Goal: Information Seeking & Learning: Check status

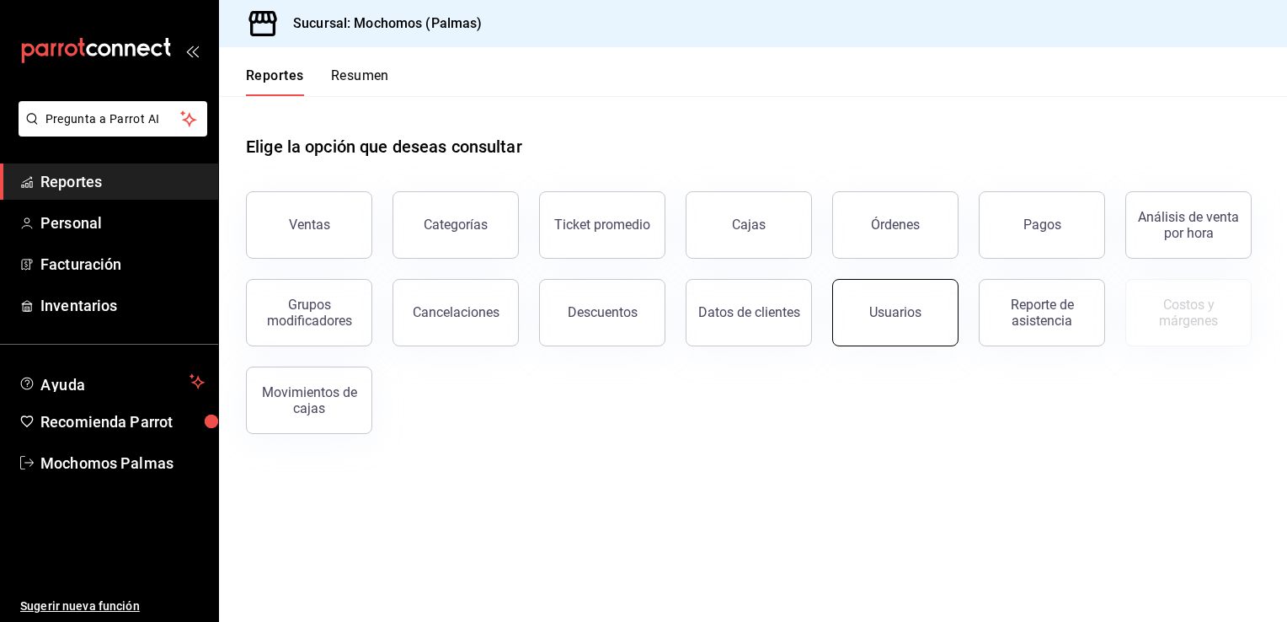
click at [875, 314] on div "Usuarios" at bounding box center [895, 312] width 52 height 16
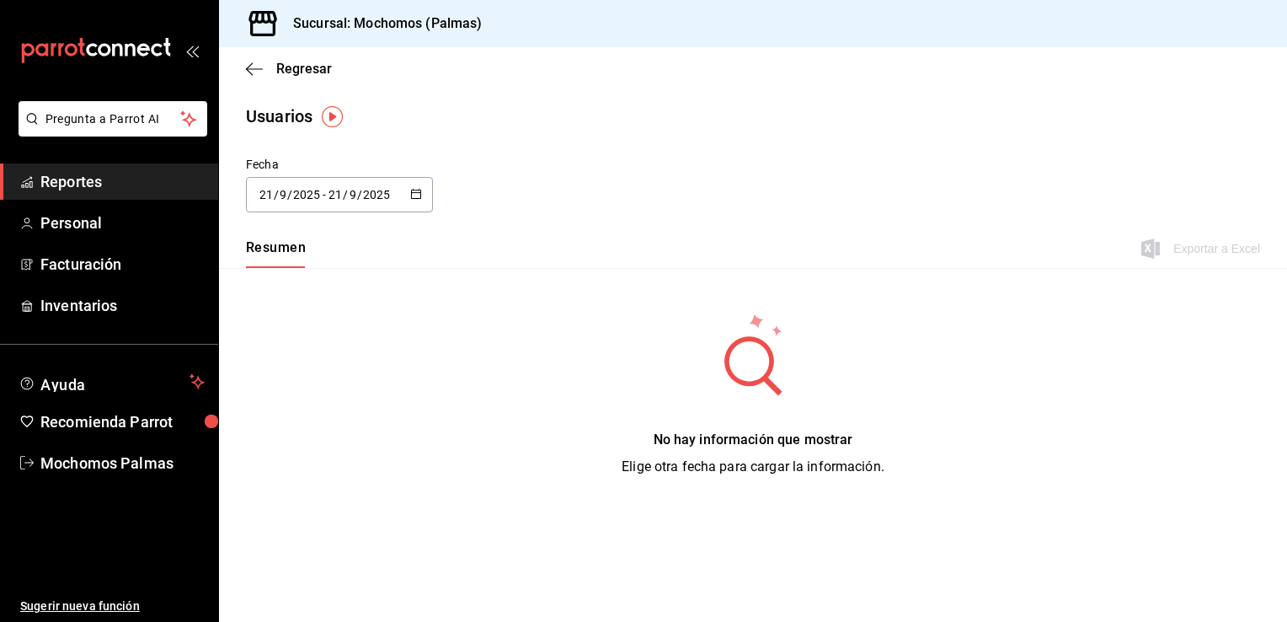
click at [415, 195] on icon "button" at bounding box center [416, 194] width 12 height 12
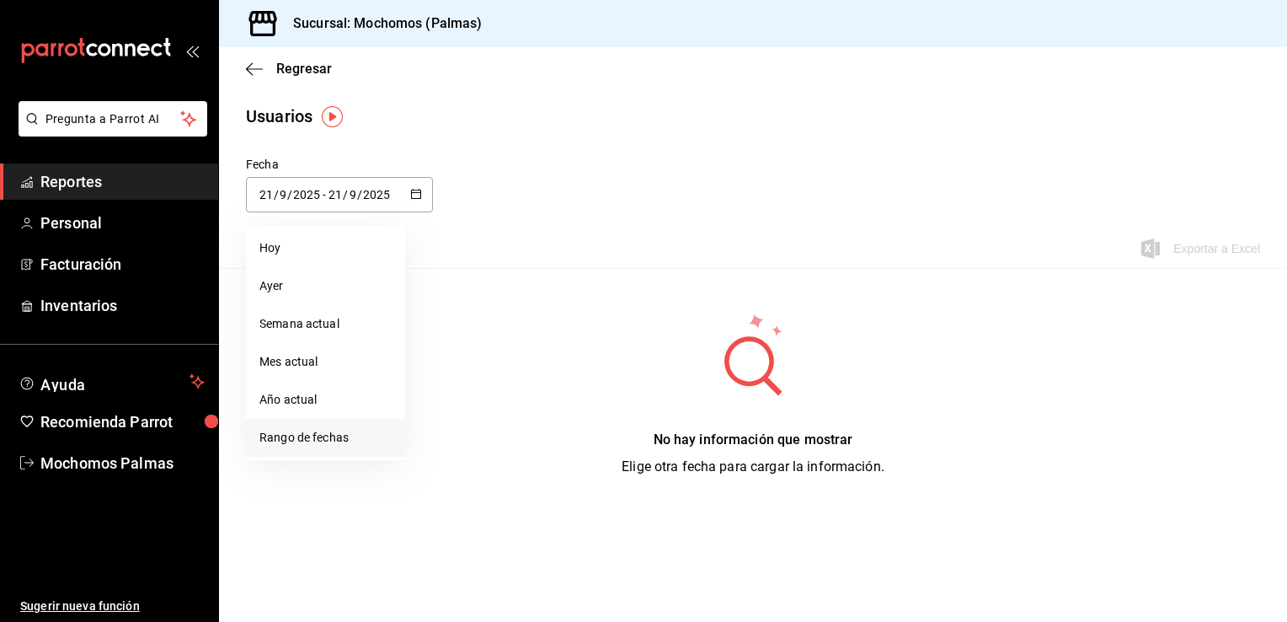
click at [286, 432] on li "Rango de fechas" at bounding box center [325, 438] width 159 height 38
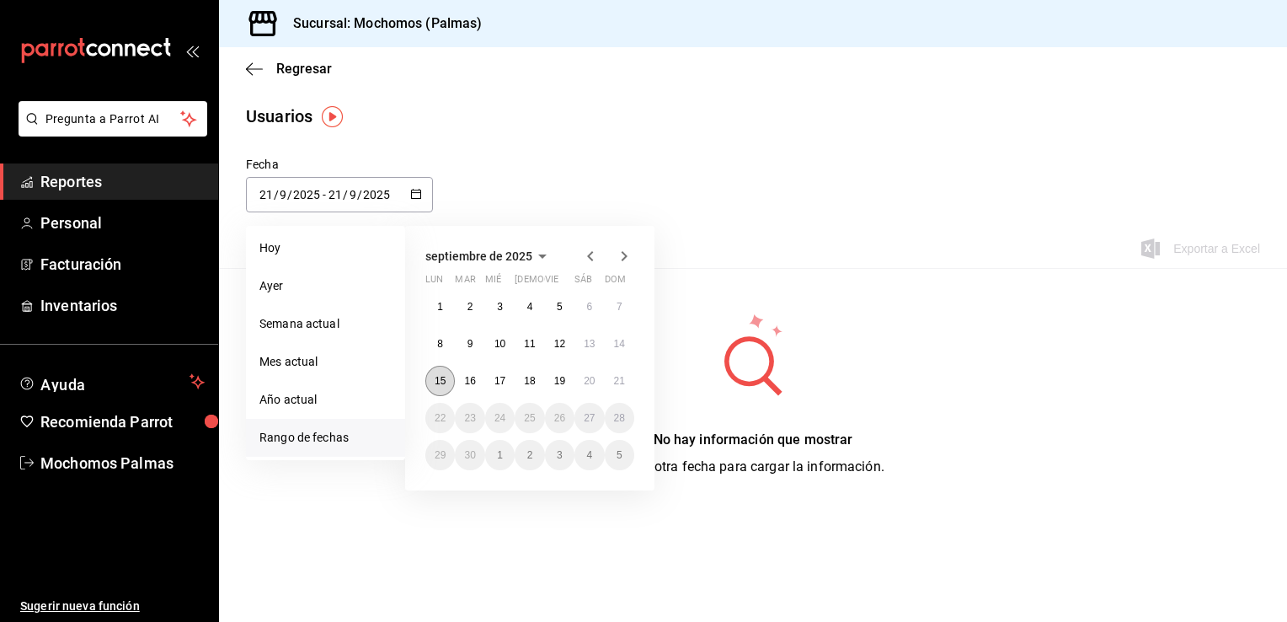
click at [435, 377] on abbr "15" at bounding box center [440, 381] width 11 height 12
click at [624, 371] on button "21" at bounding box center [619, 381] width 29 height 30
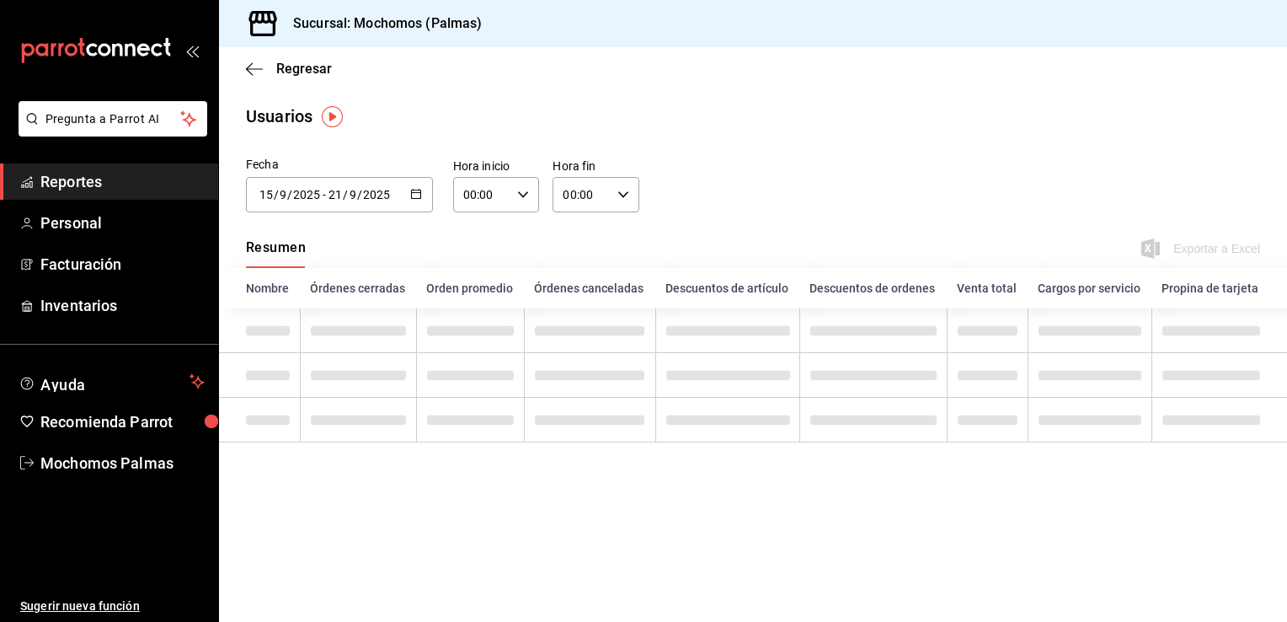
type input "[DATE]"
type input "15"
click at [515, 187] on div "00:00 Hora inicio" at bounding box center [496, 194] width 87 height 35
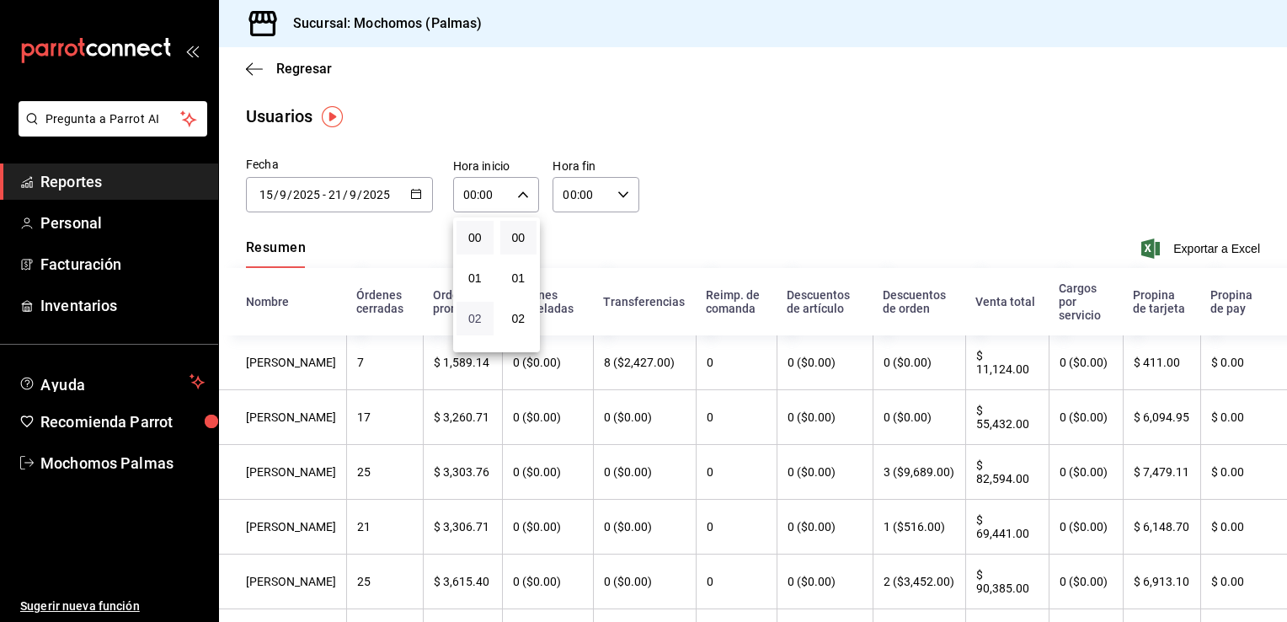
click at [480, 323] on span "02" at bounding box center [475, 318] width 17 height 13
type input "02:00"
click at [476, 312] on span "05" at bounding box center [475, 304] width 16 height 13
type input "05:00"
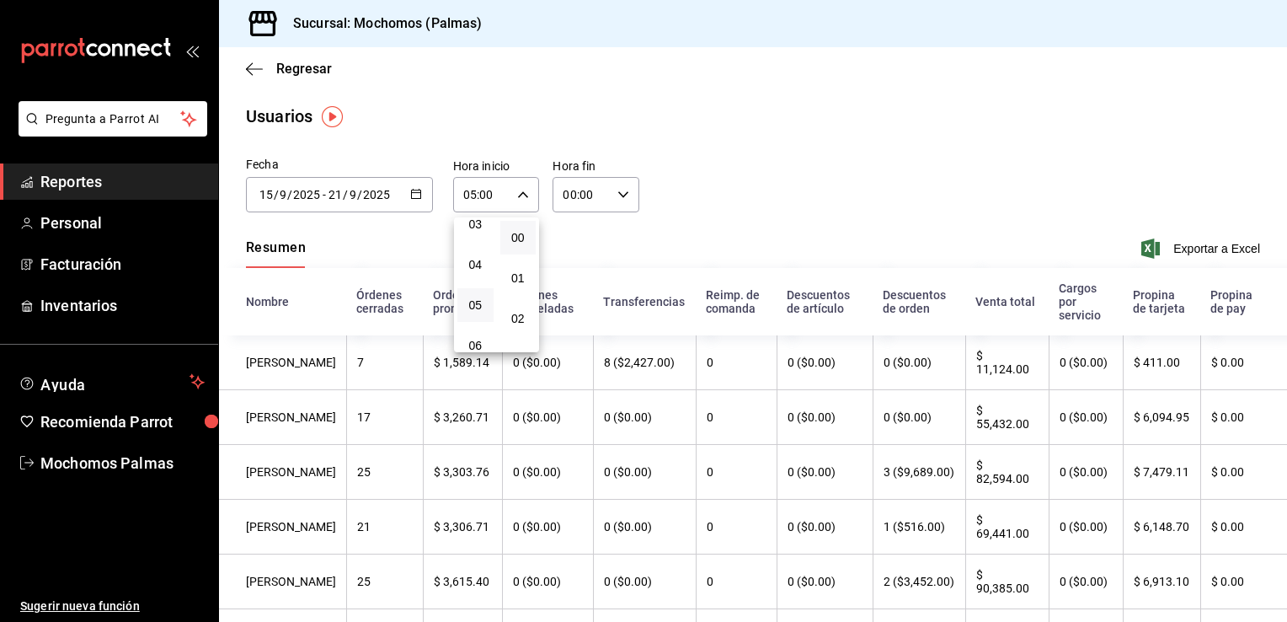
click at [617, 195] on div at bounding box center [643, 311] width 1287 height 622
click at [617, 195] on icon "button" at bounding box center [623, 195] width 12 height 12
click at [573, 332] on button "02" at bounding box center [571, 319] width 36 height 34
type input "02:00"
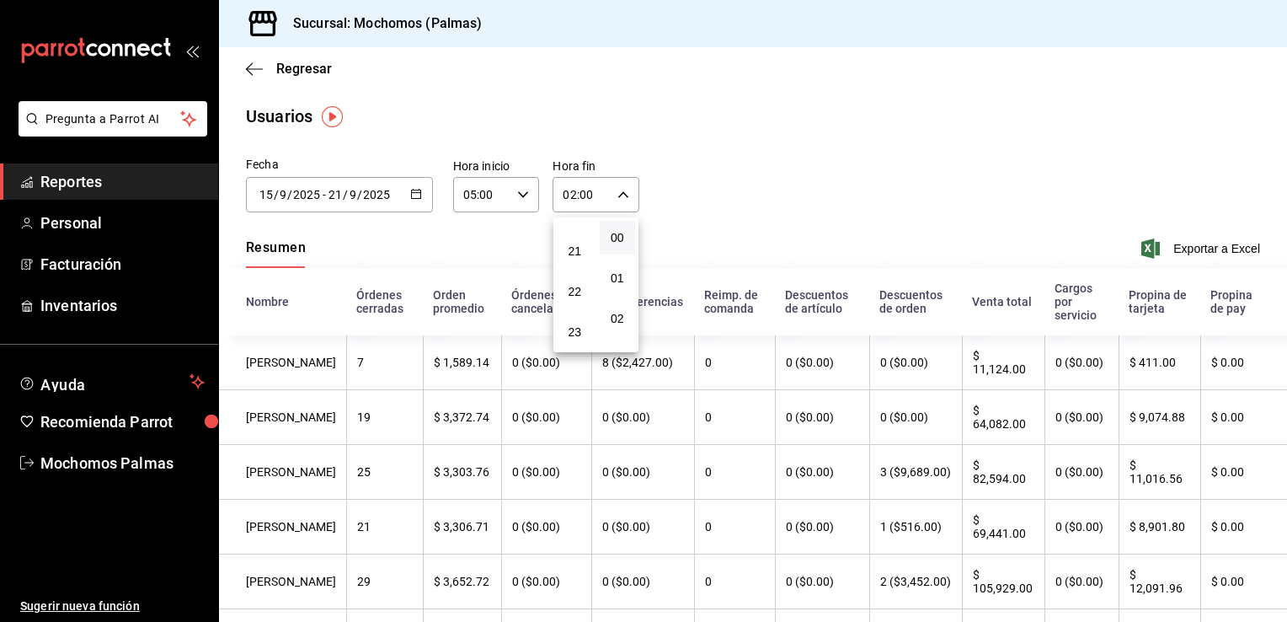
scroll to position [852, 0]
click at [573, 332] on span "23" at bounding box center [575, 331] width 16 height 13
click at [576, 265] on div "21" at bounding box center [574, 251] width 43 height 40
click at [564, 244] on button "21" at bounding box center [575, 251] width 36 height 34
type input "21:00"
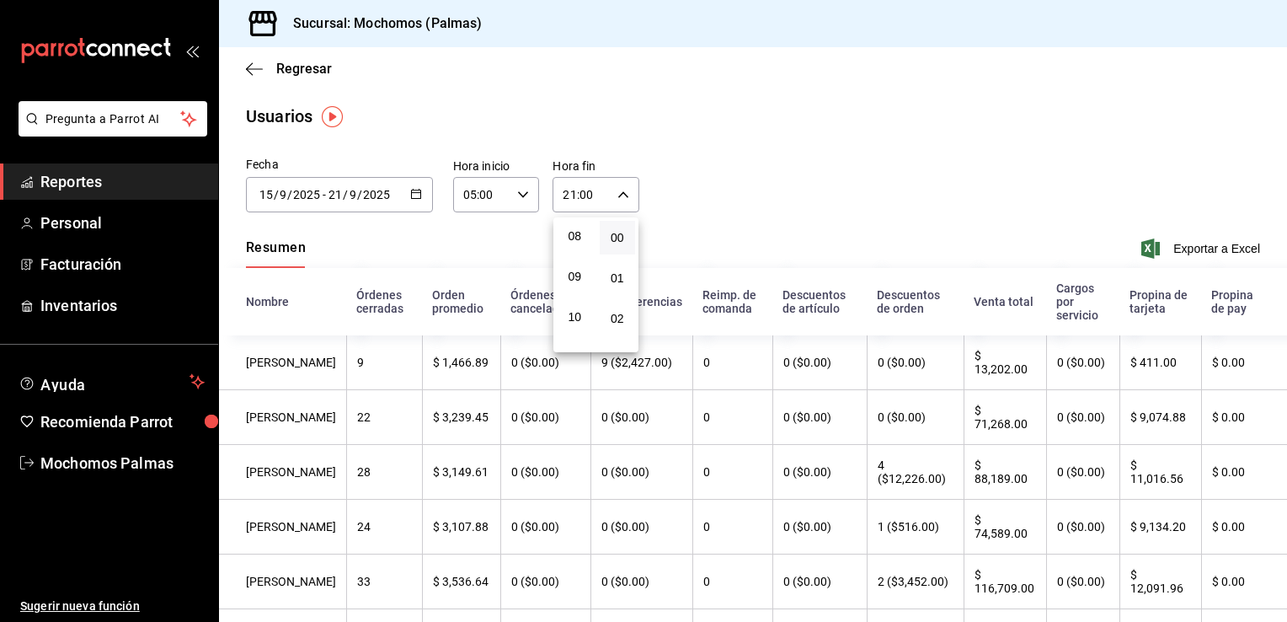
scroll to position [211, 0]
click at [570, 234] on span "05" at bounding box center [575, 228] width 16 height 13
type input "05:00"
click at [778, 141] on div at bounding box center [643, 311] width 1287 height 622
click at [1183, 246] on span "Exportar a Excel" at bounding box center [1202, 248] width 115 height 20
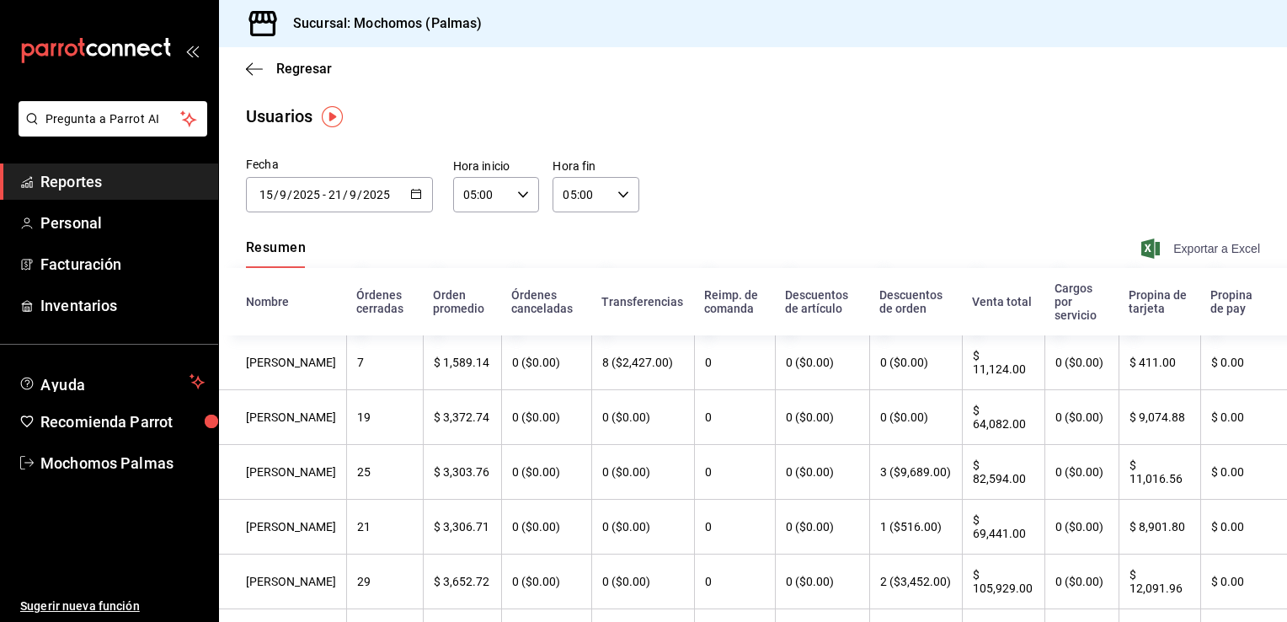
click at [1183, 246] on span "Exportar a Excel" at bounding box center [1202, 248] width 115 height 20
click at [1159, 243] on span "Exportar a Excel" at bounding box center [1202, 248] width 115 height 20
click at [410, 201] on button "button" at bounding box center [416, 195] width 12 height 14
click at [645, 107] on div "Usuarios" at bounding box center [753, 116] width 1068 height 25
click at [518, 194] on \(Stroke\) "button" at bounding box center [523, 194] width 10 height 6
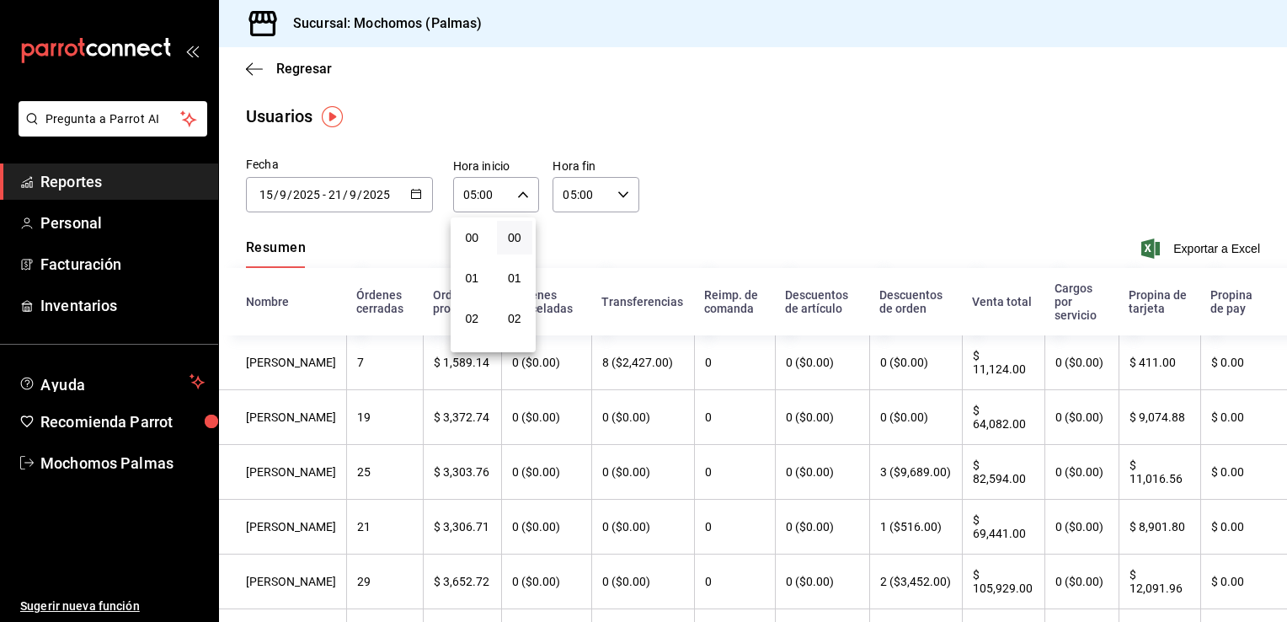
scroll to position [206, 0]
click at [859, 131] on div at bounding box center [643, 311] width 1287 height 622
click at [109, 214] on span "Personal" at bounding box center [122, 222] width 164 height 23
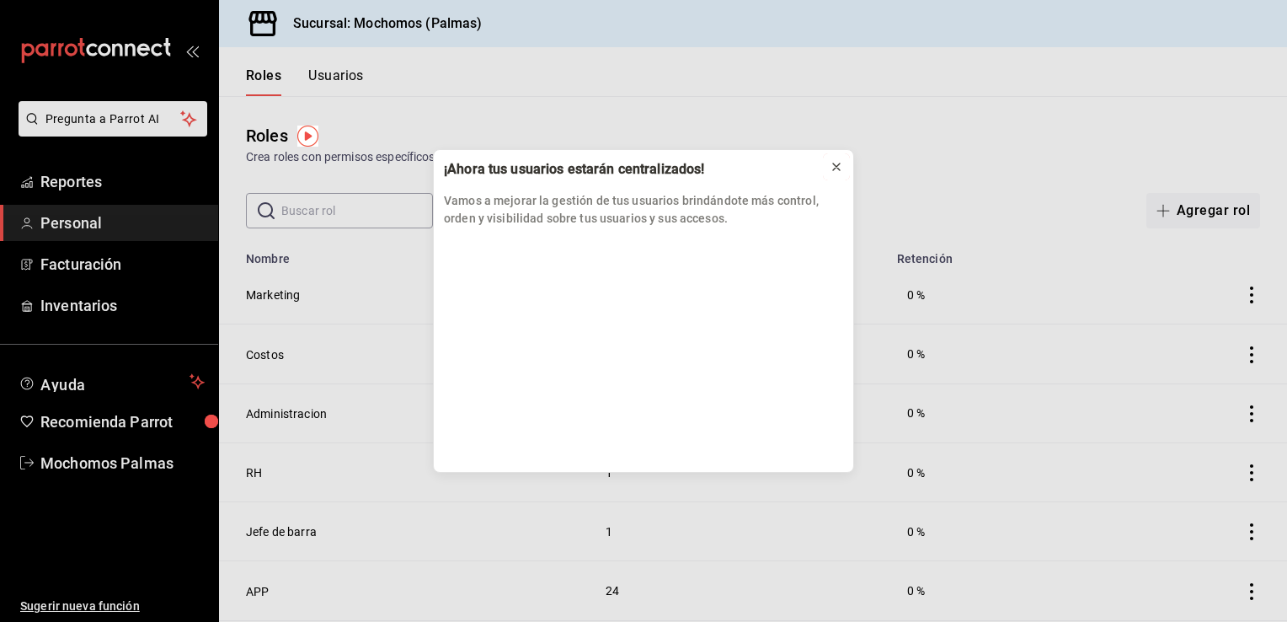
click at [836, 170] on icon at bounding box center [836, 166] width 13 height 13
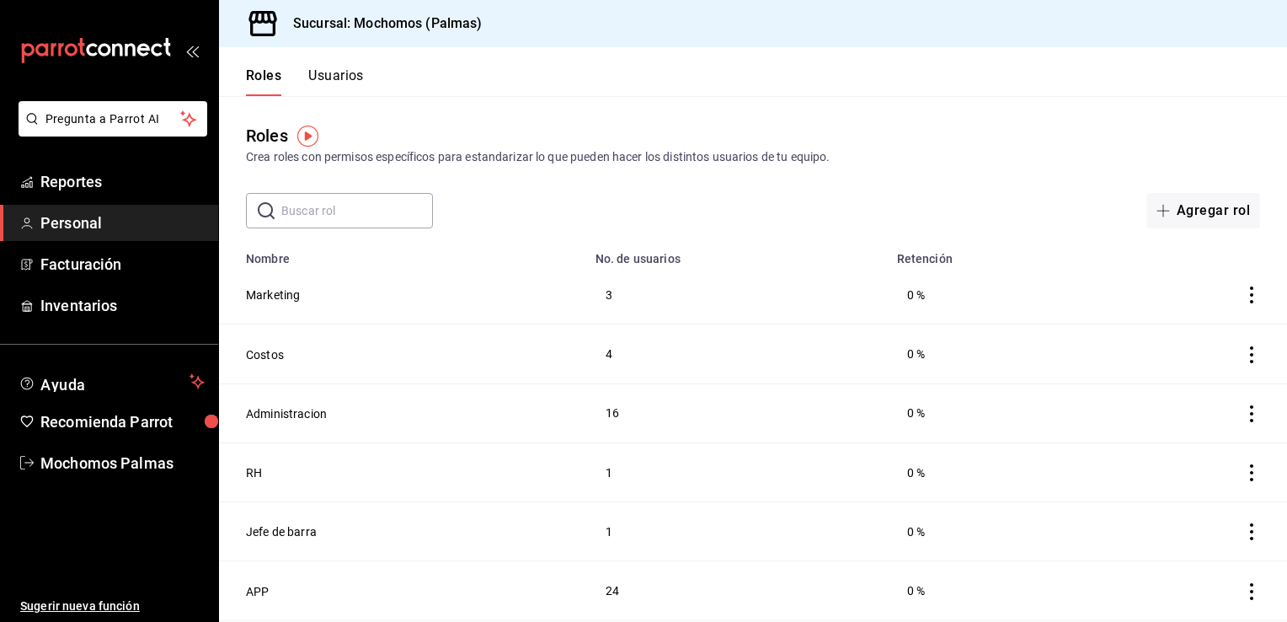
click at [357, 72] on button "Usuarios" at bounding box center [336, 81] width 56 height 29
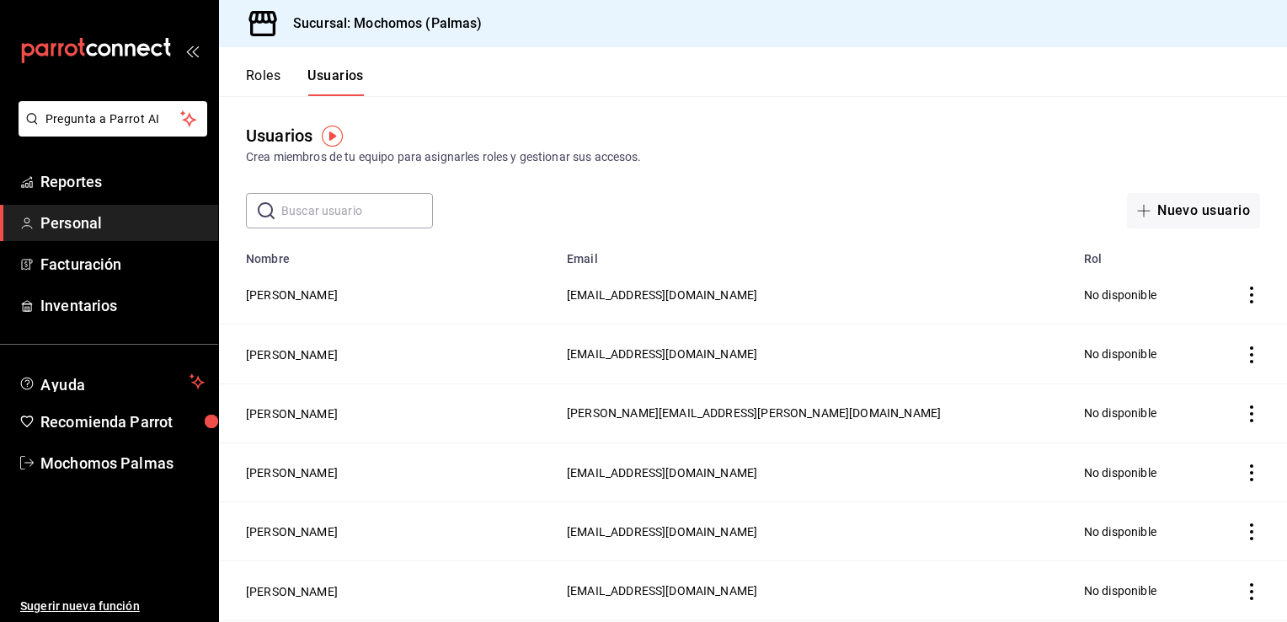
click at [164, 51] on icon "mailbox folders" at bounding box center [96, 50] width 152 height 25
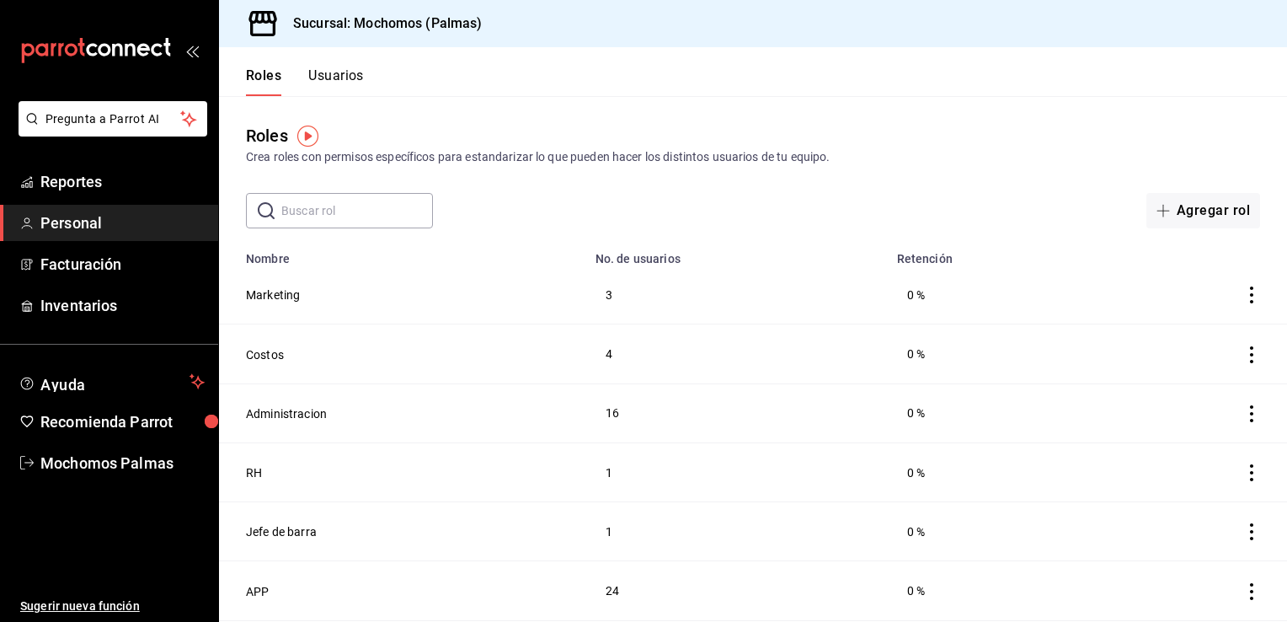
click at [164, 51] on icon "mailbox folders" at bounding box center [96, 50] width 152 height 25
